Goal: Task Accomplishment & Management: Use online tool/utility

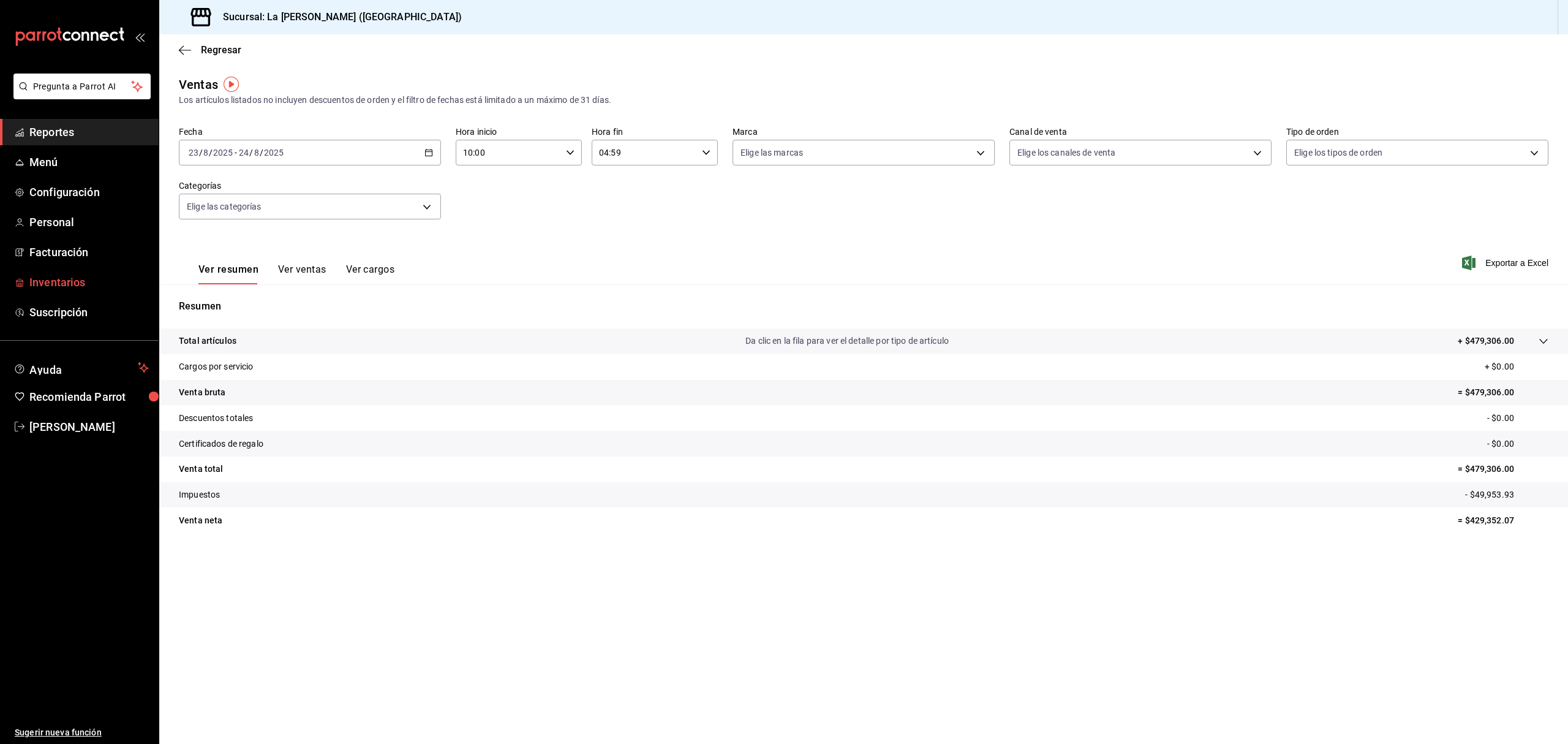
click at [82, 277] on span "Inventarios" at bounding box center [89, 282] width 120 height 17
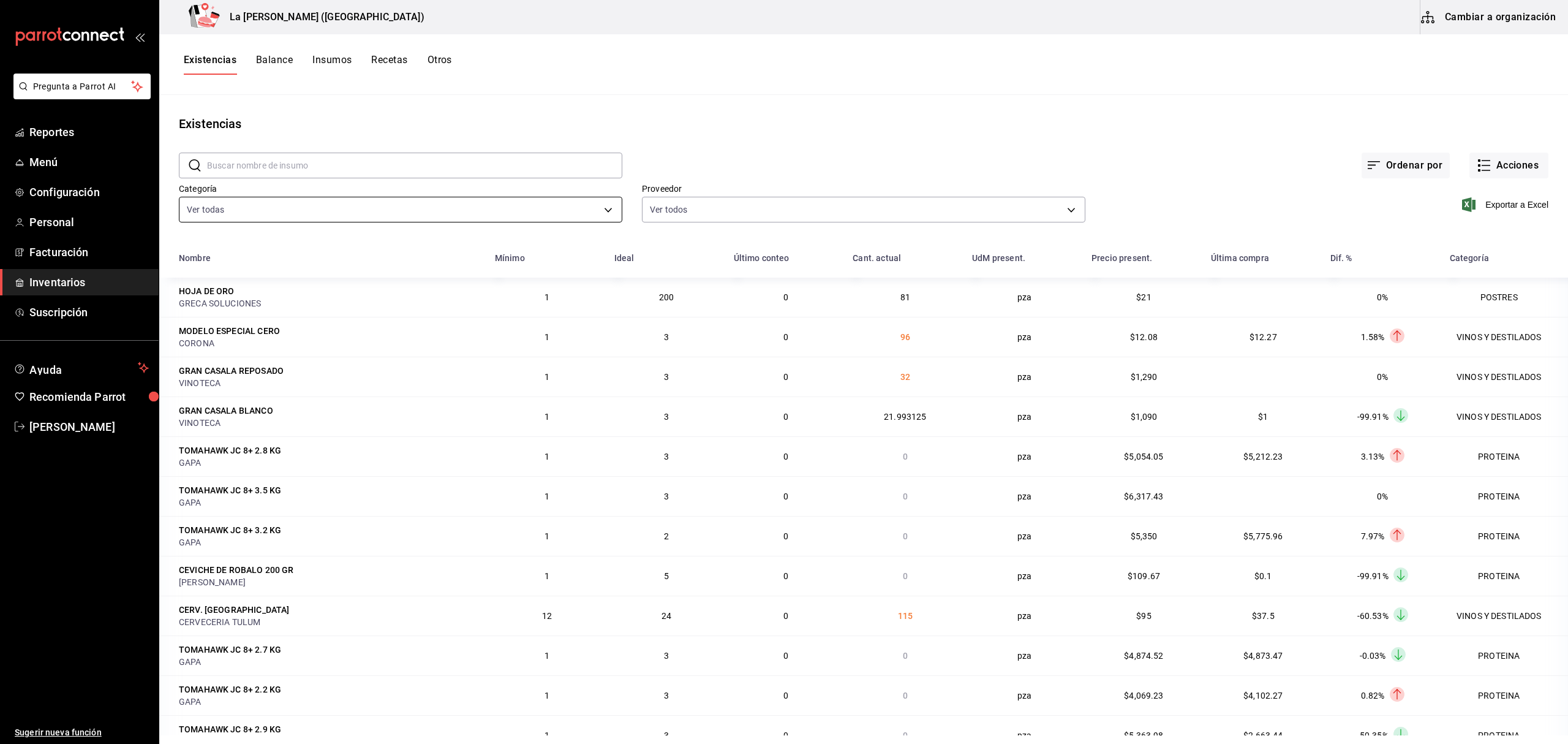
click at [261, 219] on body "Pregunta a Parrot AI Reportes Menú Configuración Personal Facturación Inventari…" at bounding box center [784, 367] width 1568 height 736
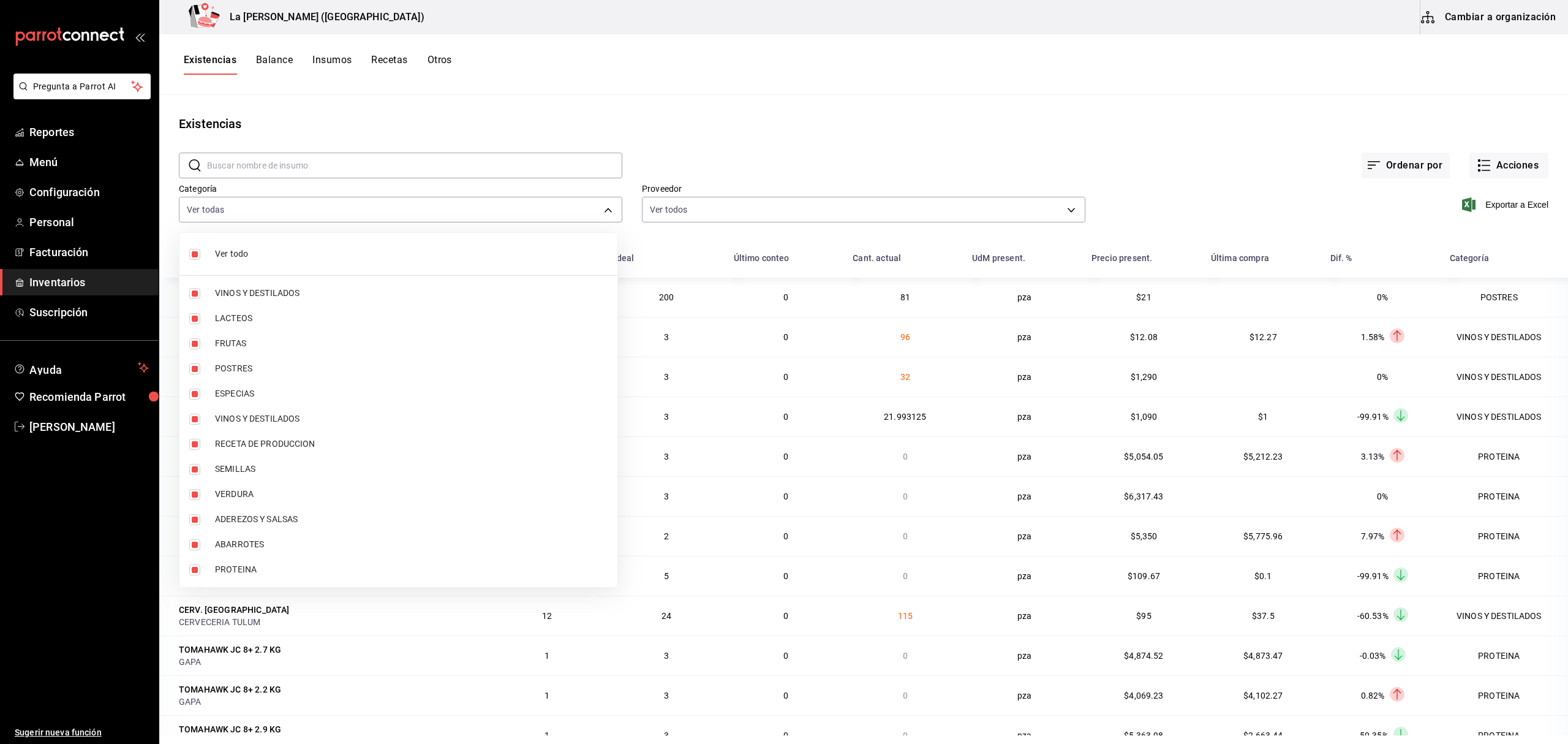
click at [196, 251] on input "checkbox" at bounding box center [195, 254] width 11 height 11
checkbox input "false"
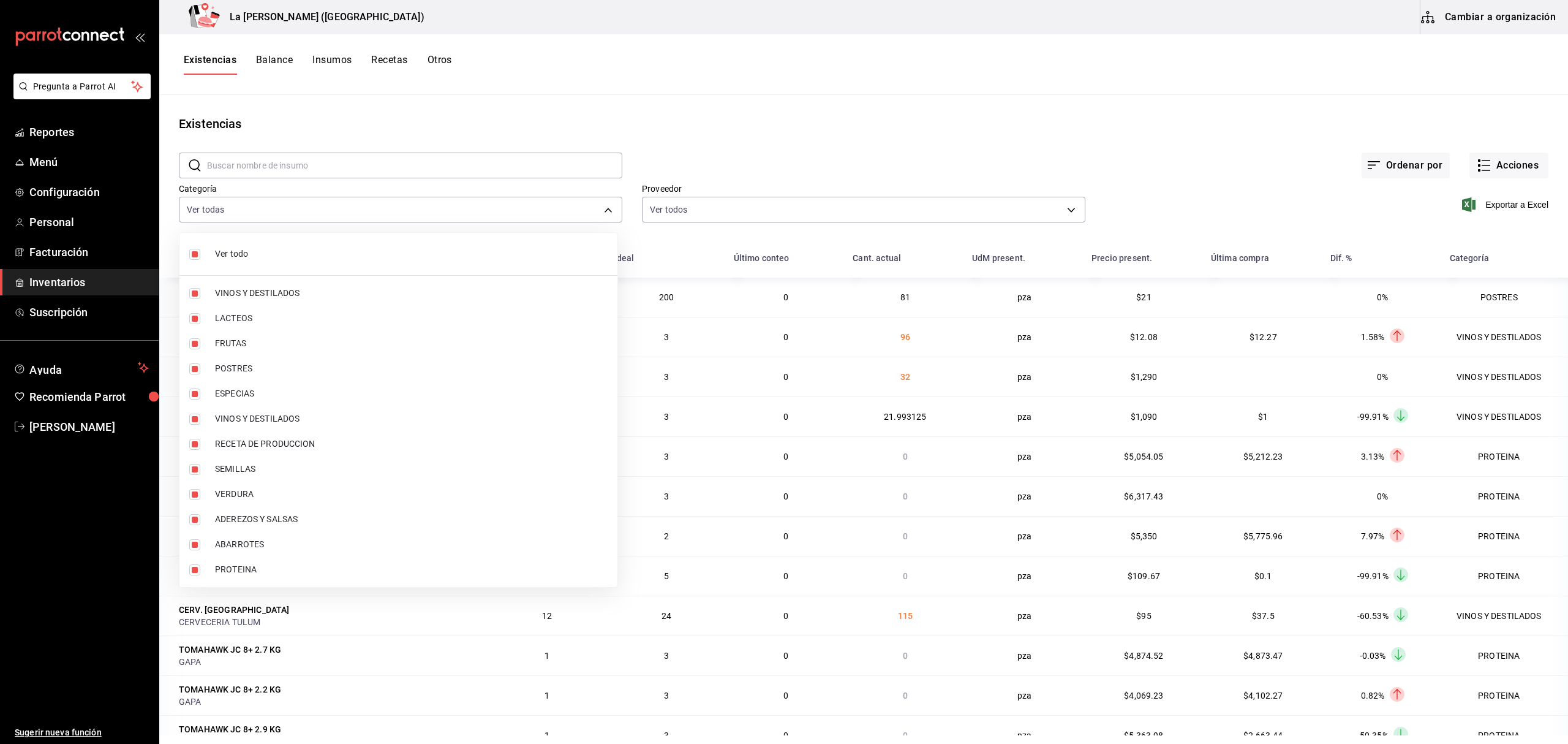
checkbox input "false"
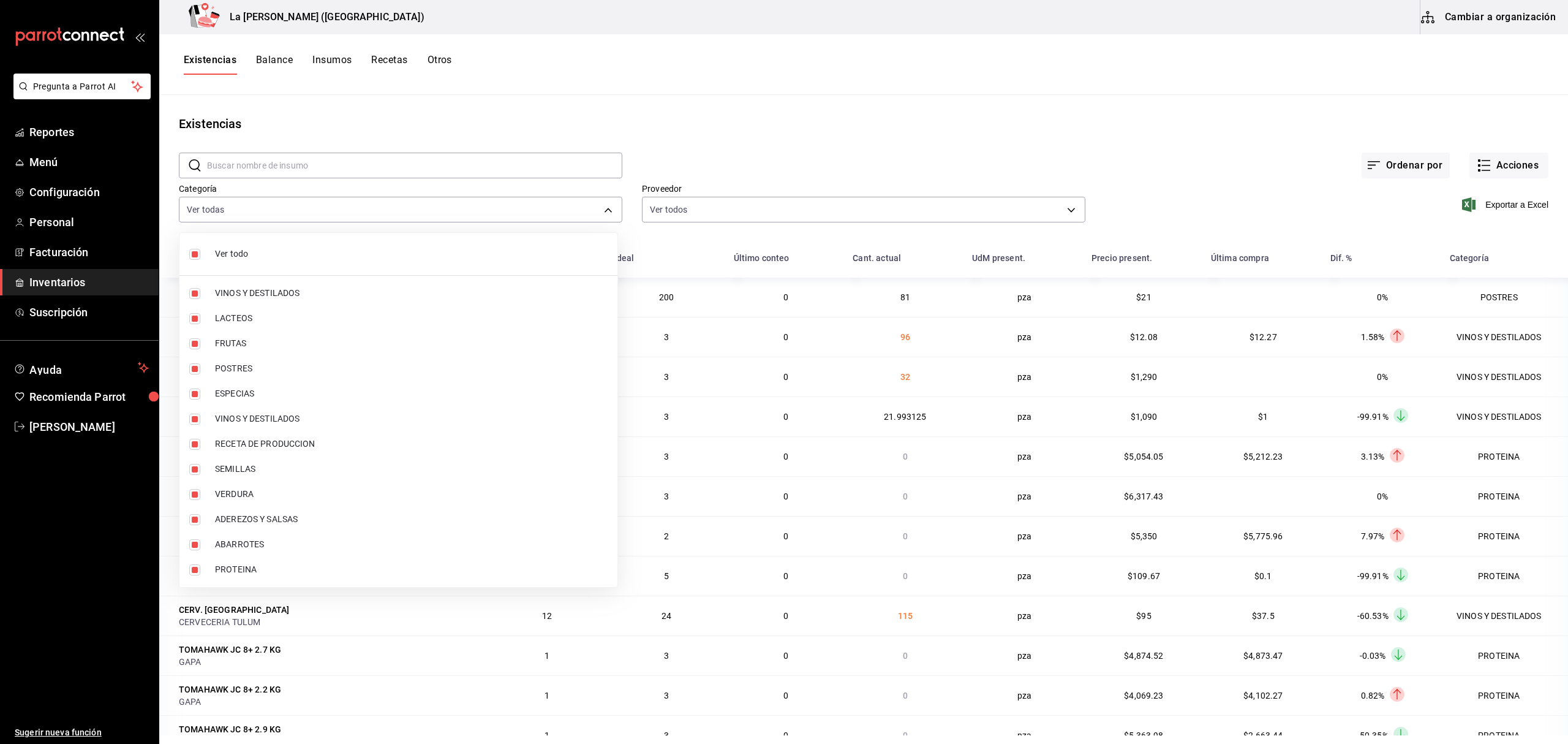
checkbox input "false"
click at [188, 364] on li "POSTRES" at bounding box center [398, 368] width 438 height 25
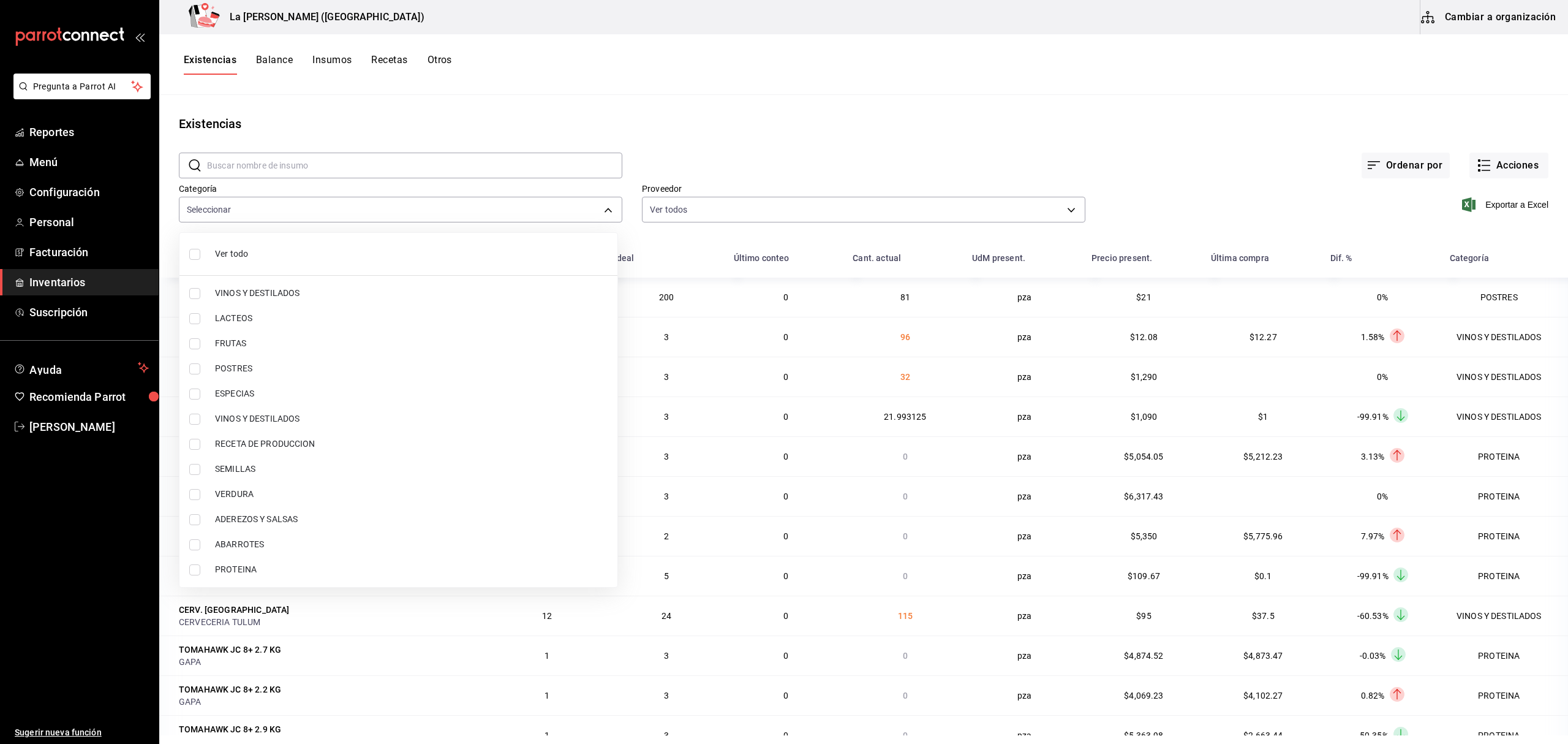
type input "300b8f87-2b59-439f-b980-3e97300322fa"
checkbox input "true"
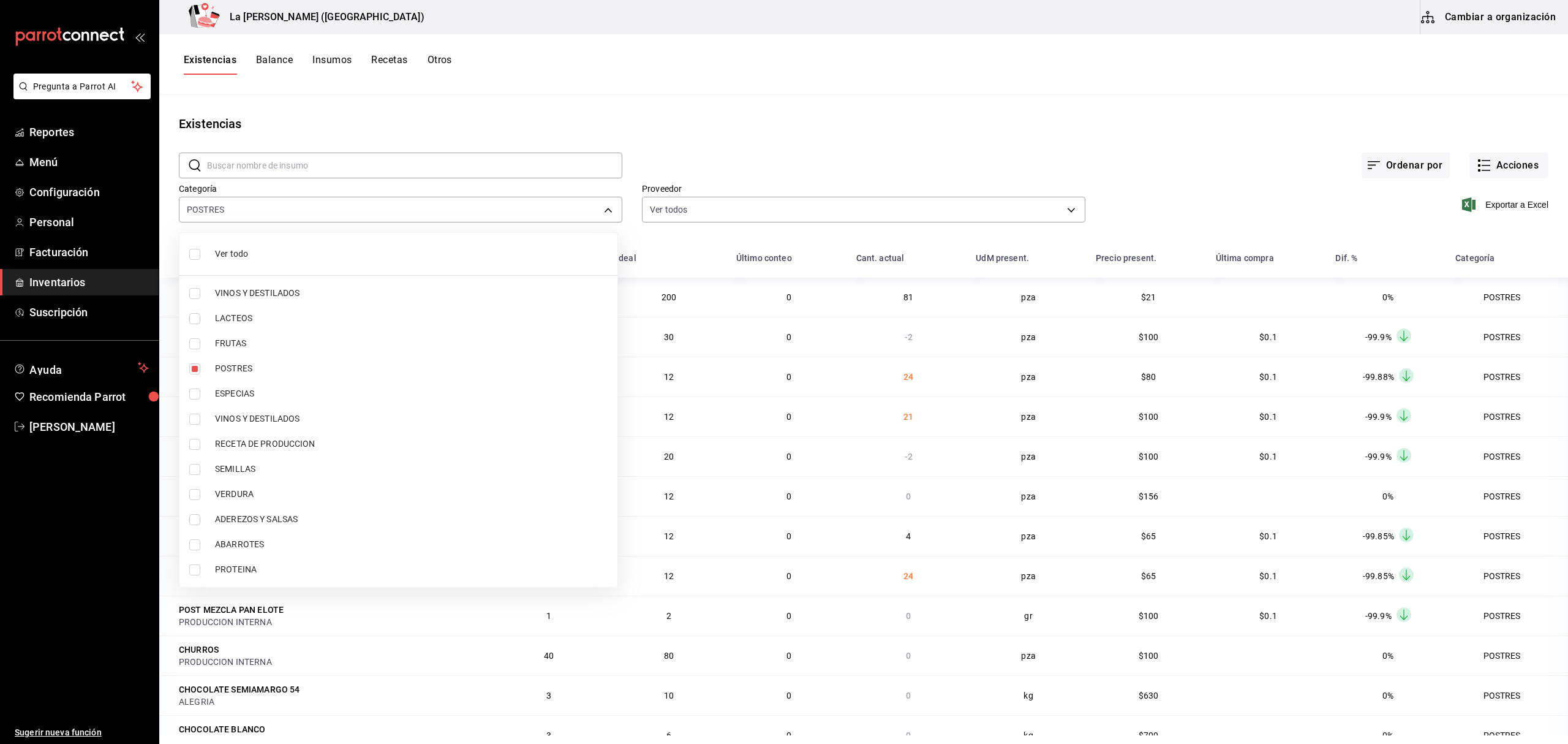
click at [193, 574] on input "checkbox" at bounding box center [195, 570] width 11 height 11
checkbox input "true"
type input "300b8f87-2b59-439f-b980-3e97300322fa,89020659-a685-42c8-84d5-b1543ef933a3"
click at [1177, 101] on div at bounding box center [784, 372] width 1568 height 744
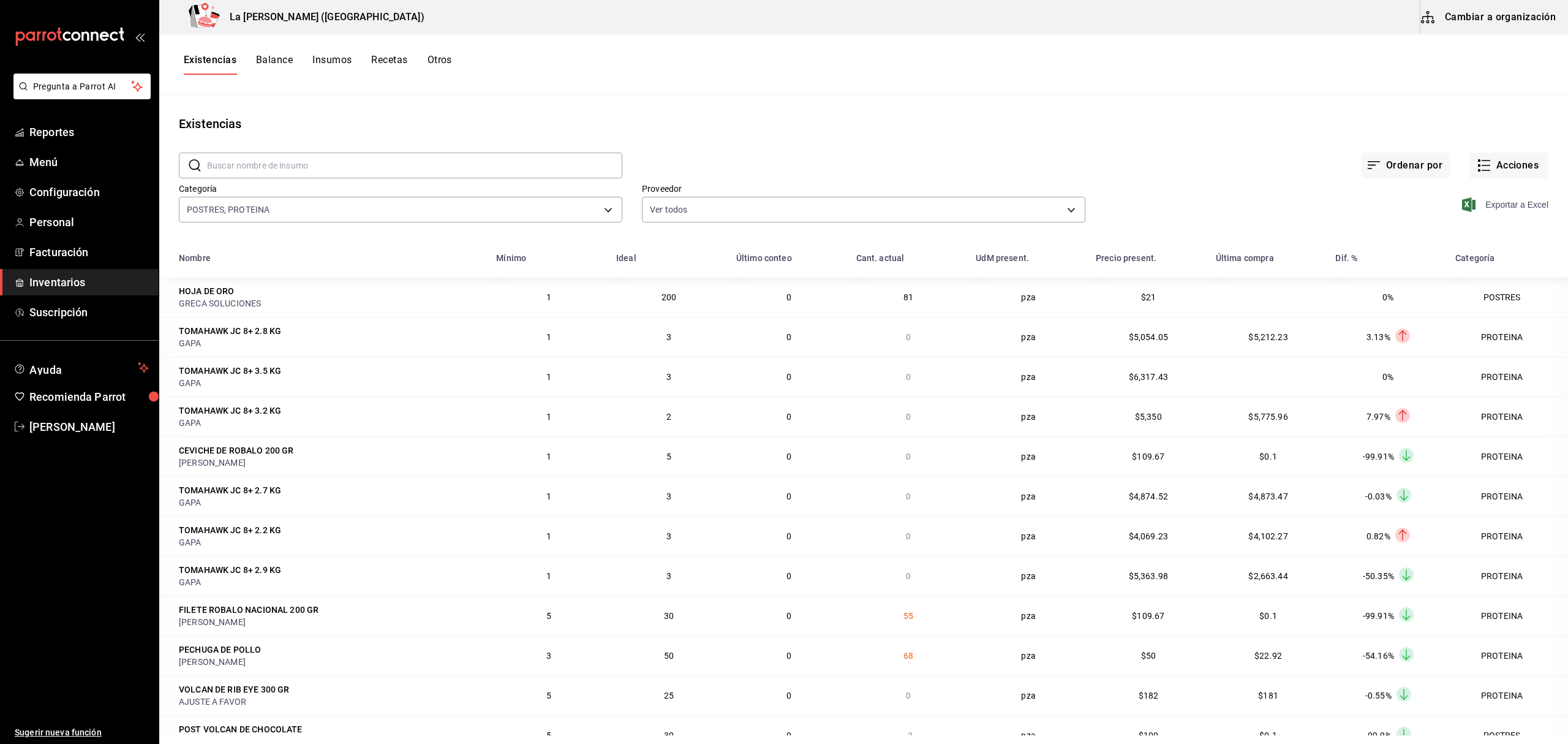
click at [1512, 208] on span "Exportar a Excel" at bounding box center [1507, 204] width 84 height 15
